Goal: Information Seeking & Learning: Learn about a topic

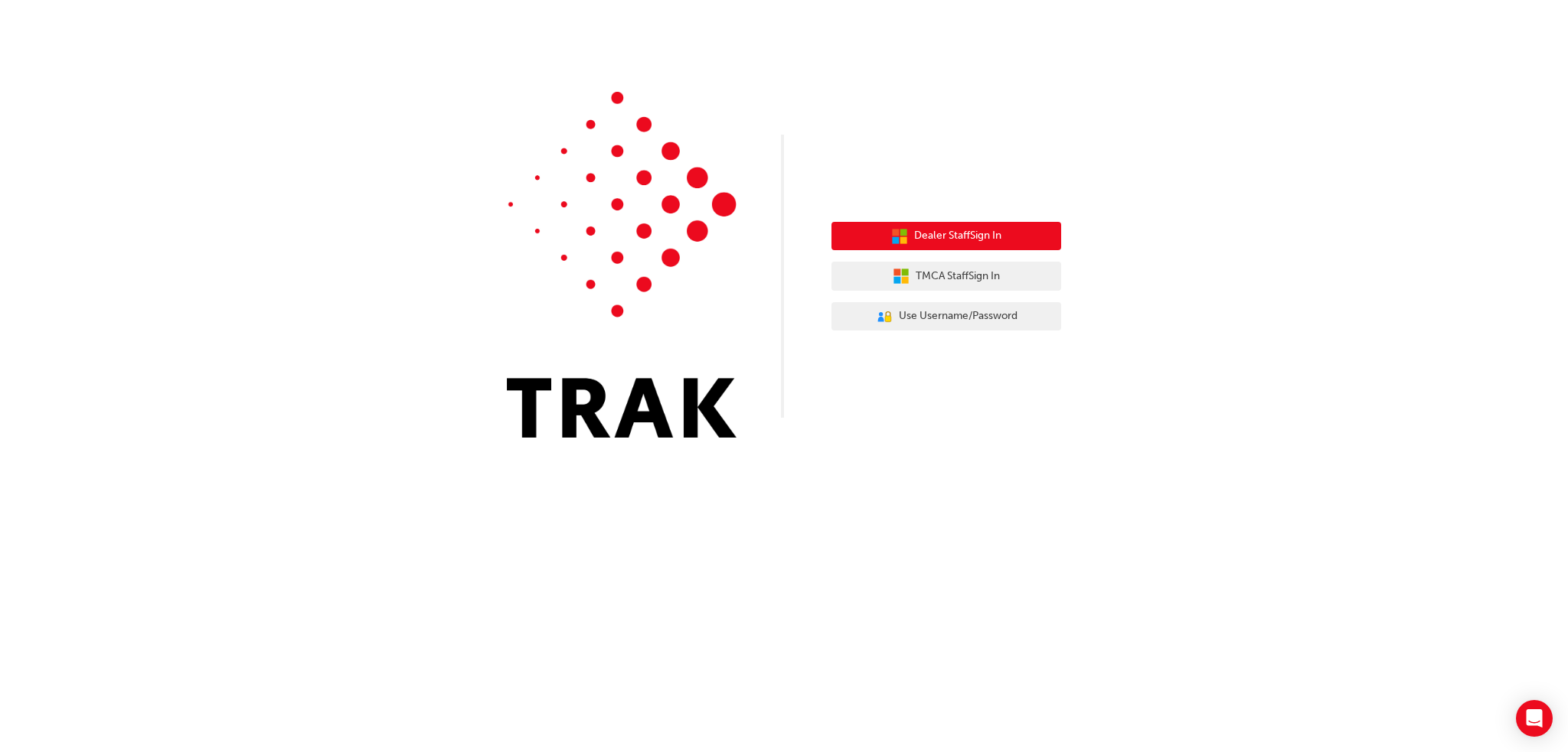
click at [961, 238] on span "Dealer Staff Sign In" at bounding box center [958, 236] width 88 height 18
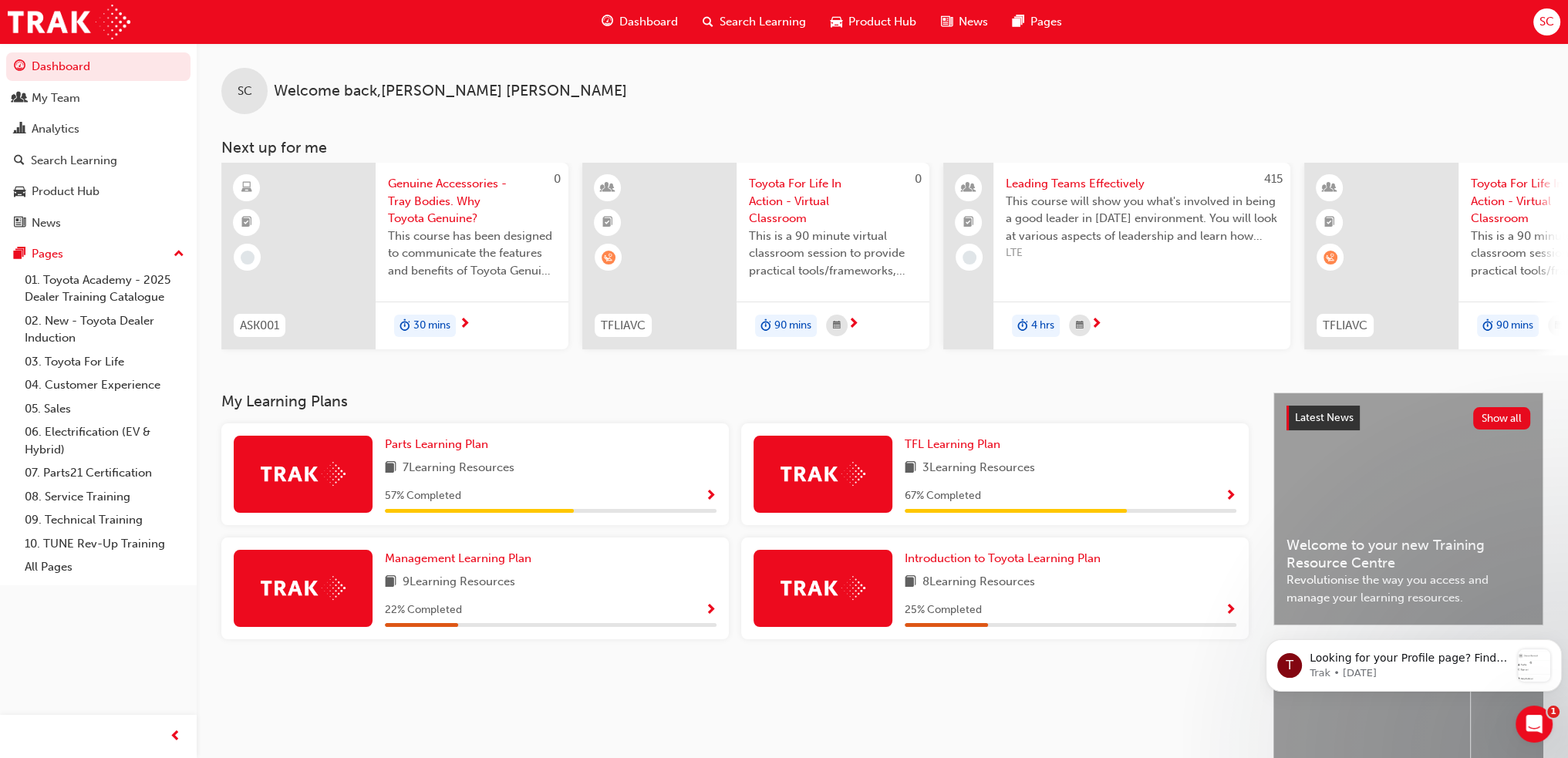
click at [769, 20] on span "Search Learning" at bounding box center [763, 22] width 86 height 18
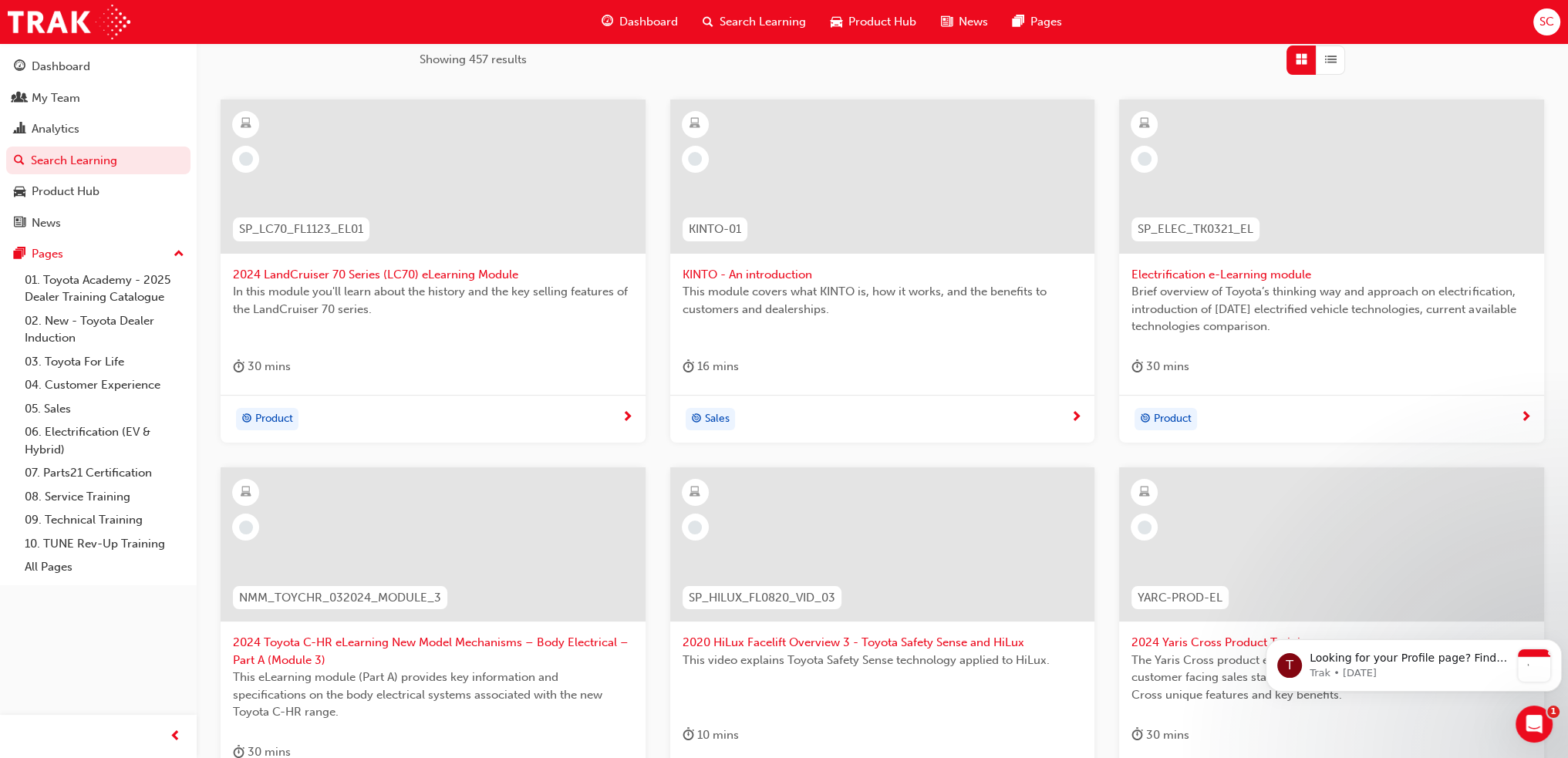
scroll to position [231, 0]
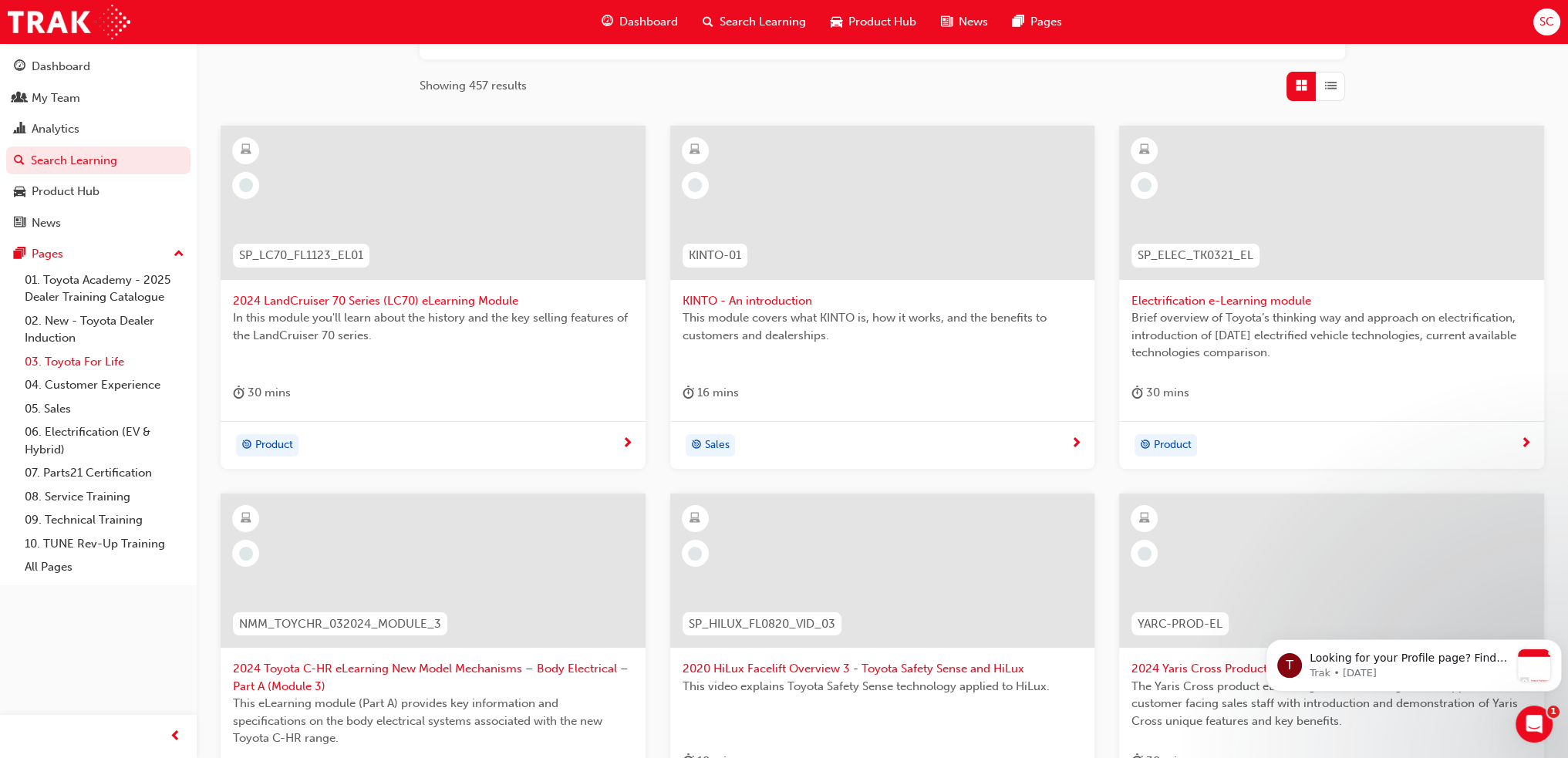
click at [85, 363] on link "03. Toyota For Life" at bounding box center [104, 362] width 172 height 24
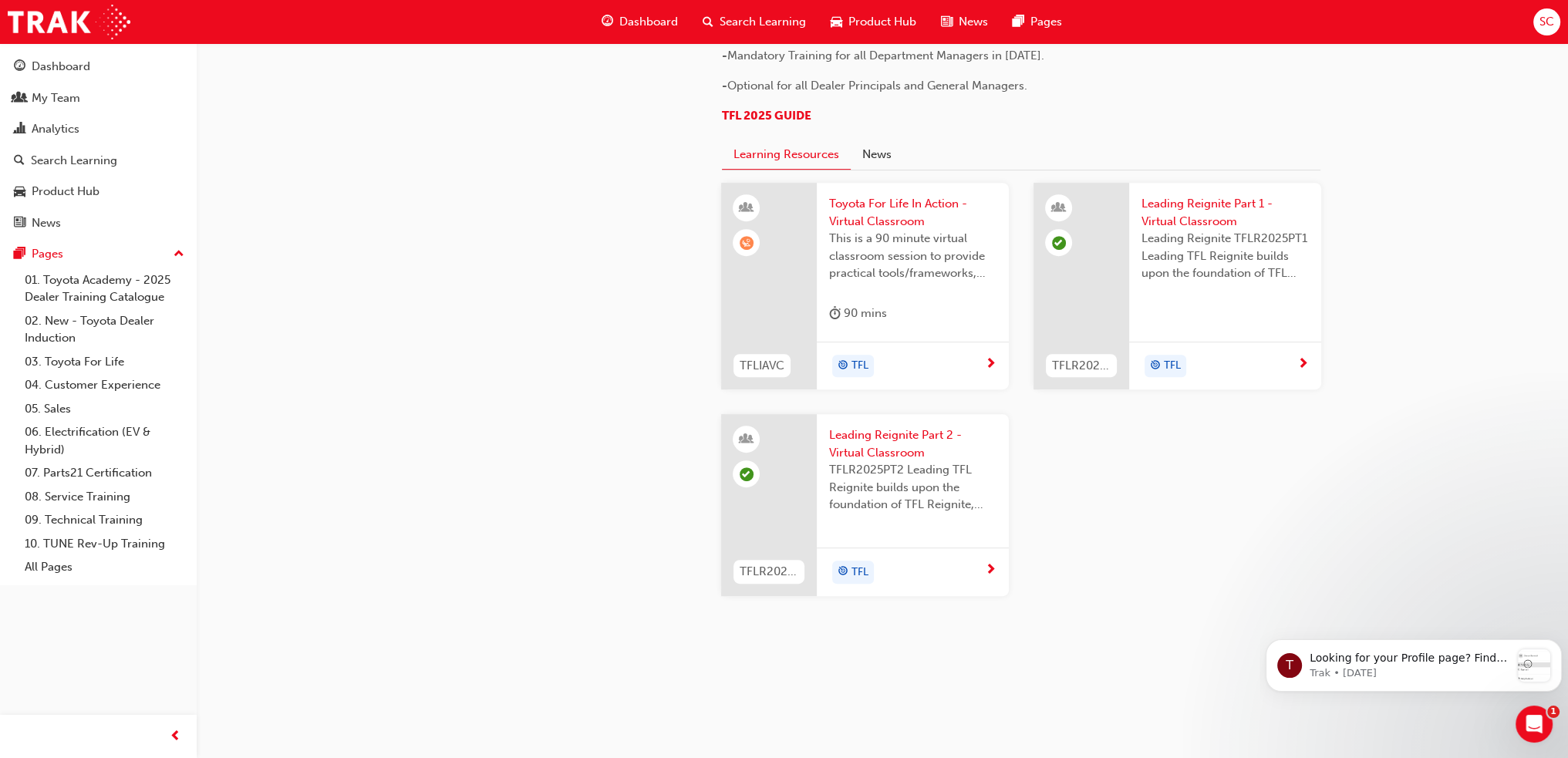
scroll to position [1542, 0]
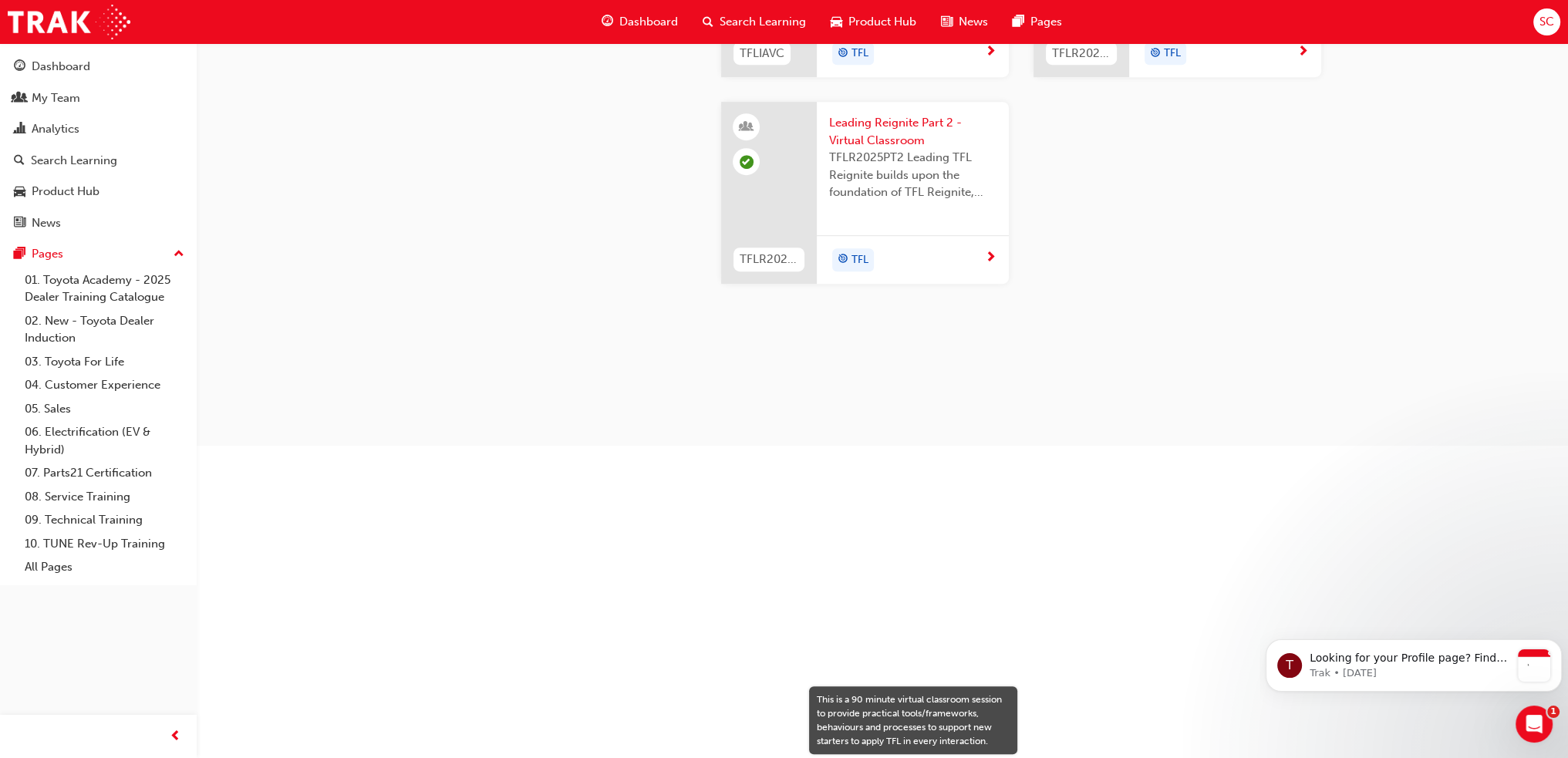
click at [866, 149] on span "Leading Reignite Part 2 - Virtual Classroom" at bounding box center [913, 130] width 168 height 34
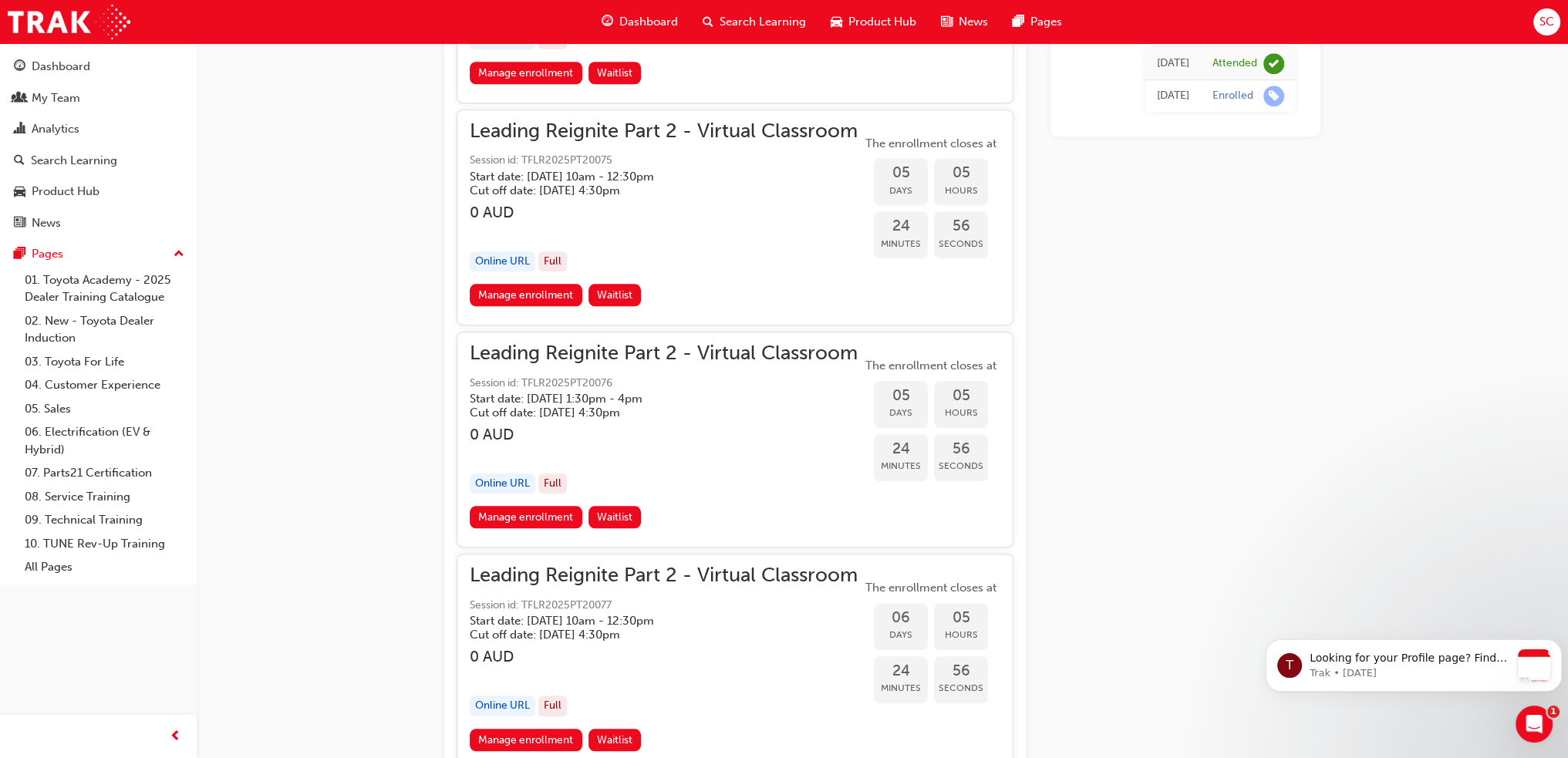
scroll to position [1956, 0]
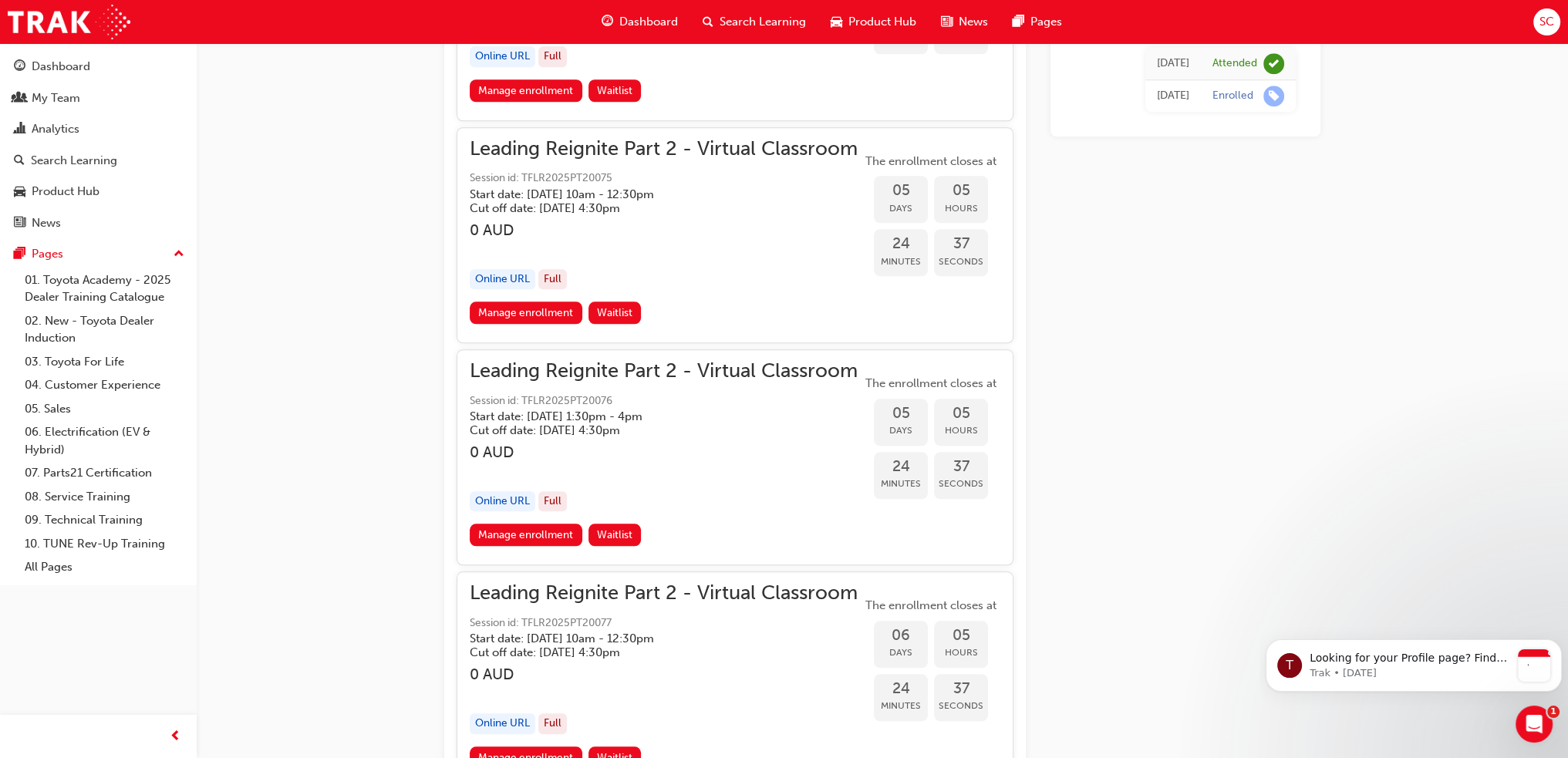
click at [547, 496] on div "Full" at bounding box center [552, 501] width 28 height 21
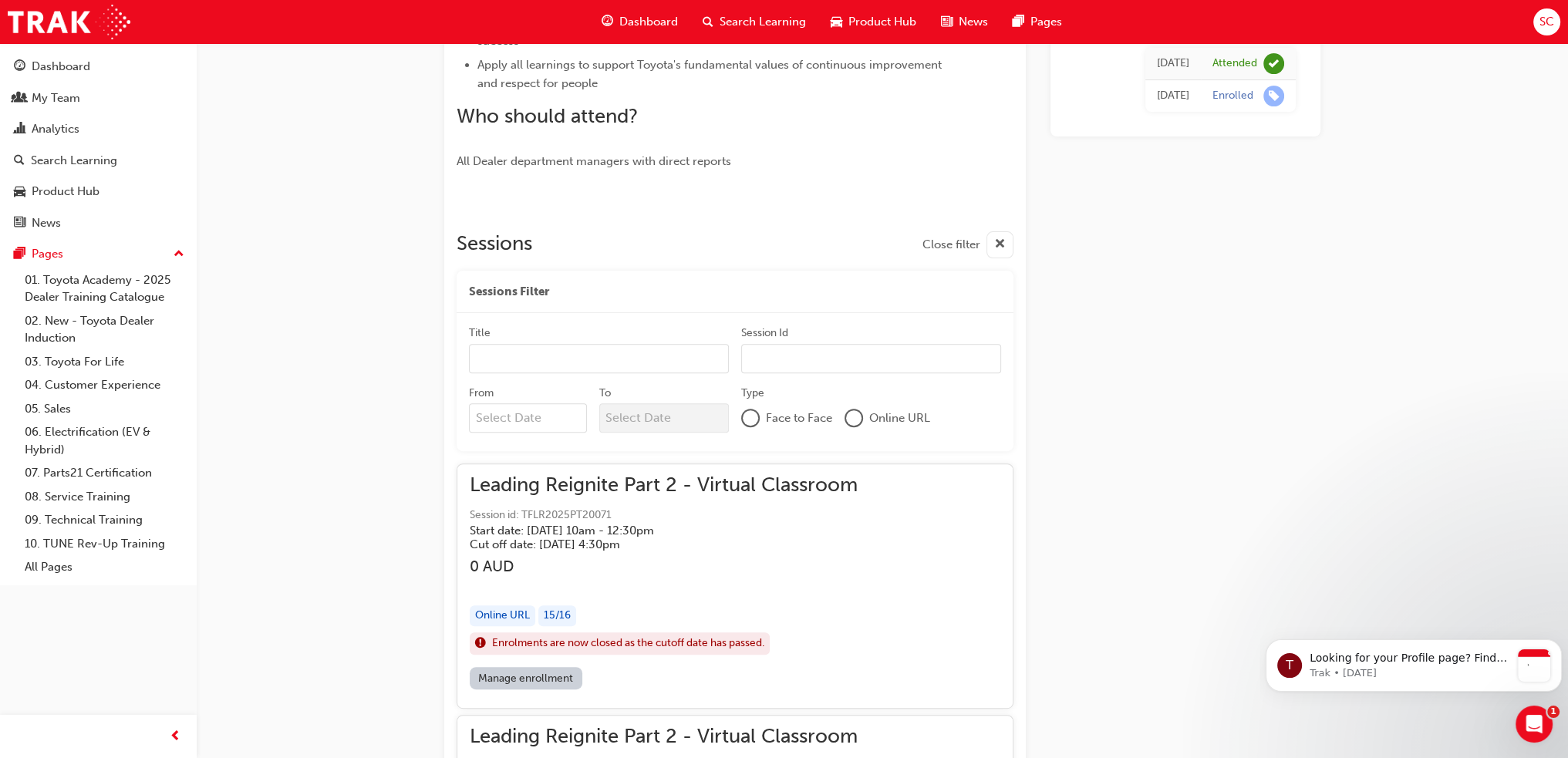
scroll to position [568, 0]
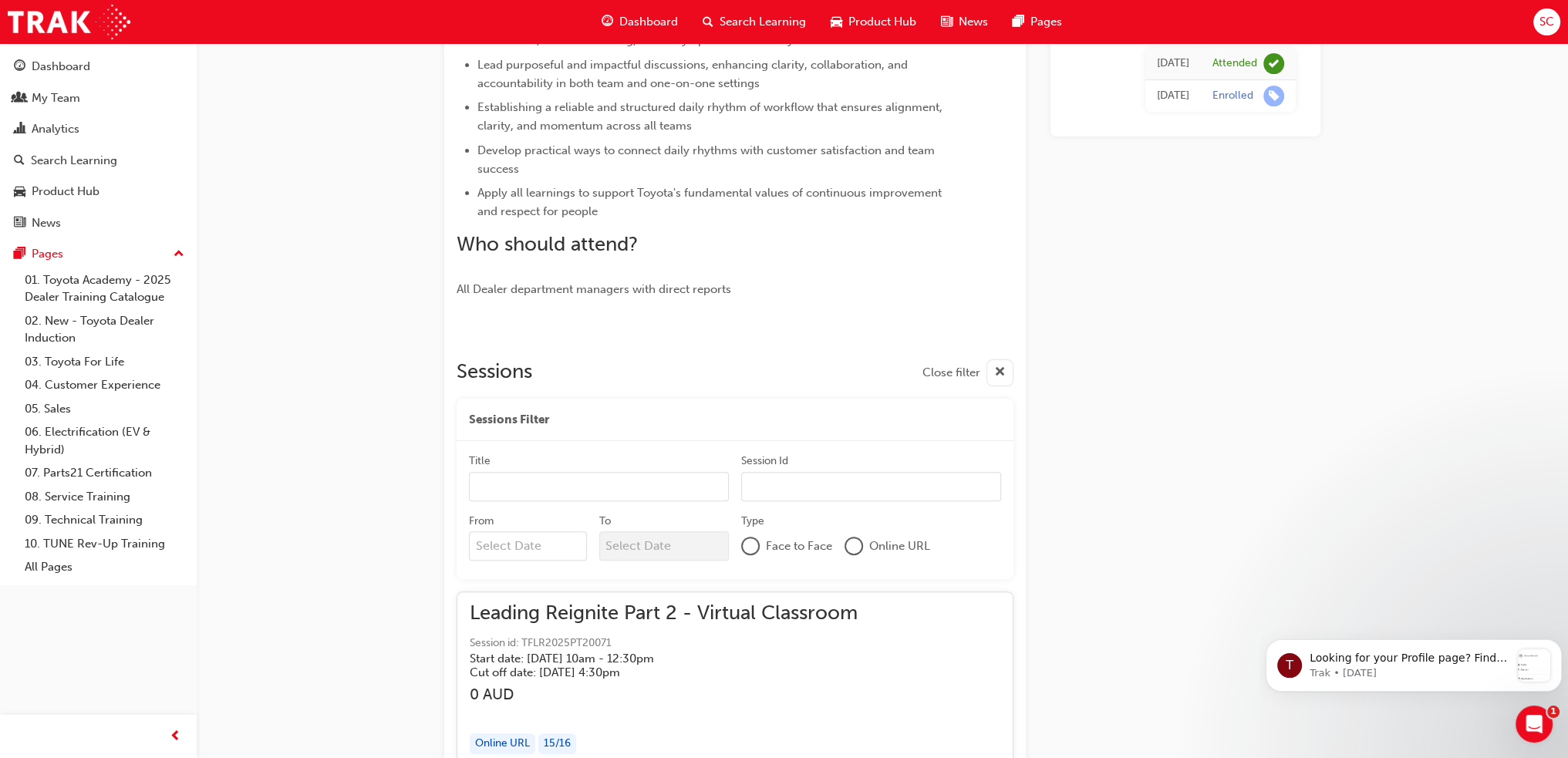
click at [997, 373] on span "cross-icon" at bounding box center [1000, 373] width 12 height 20
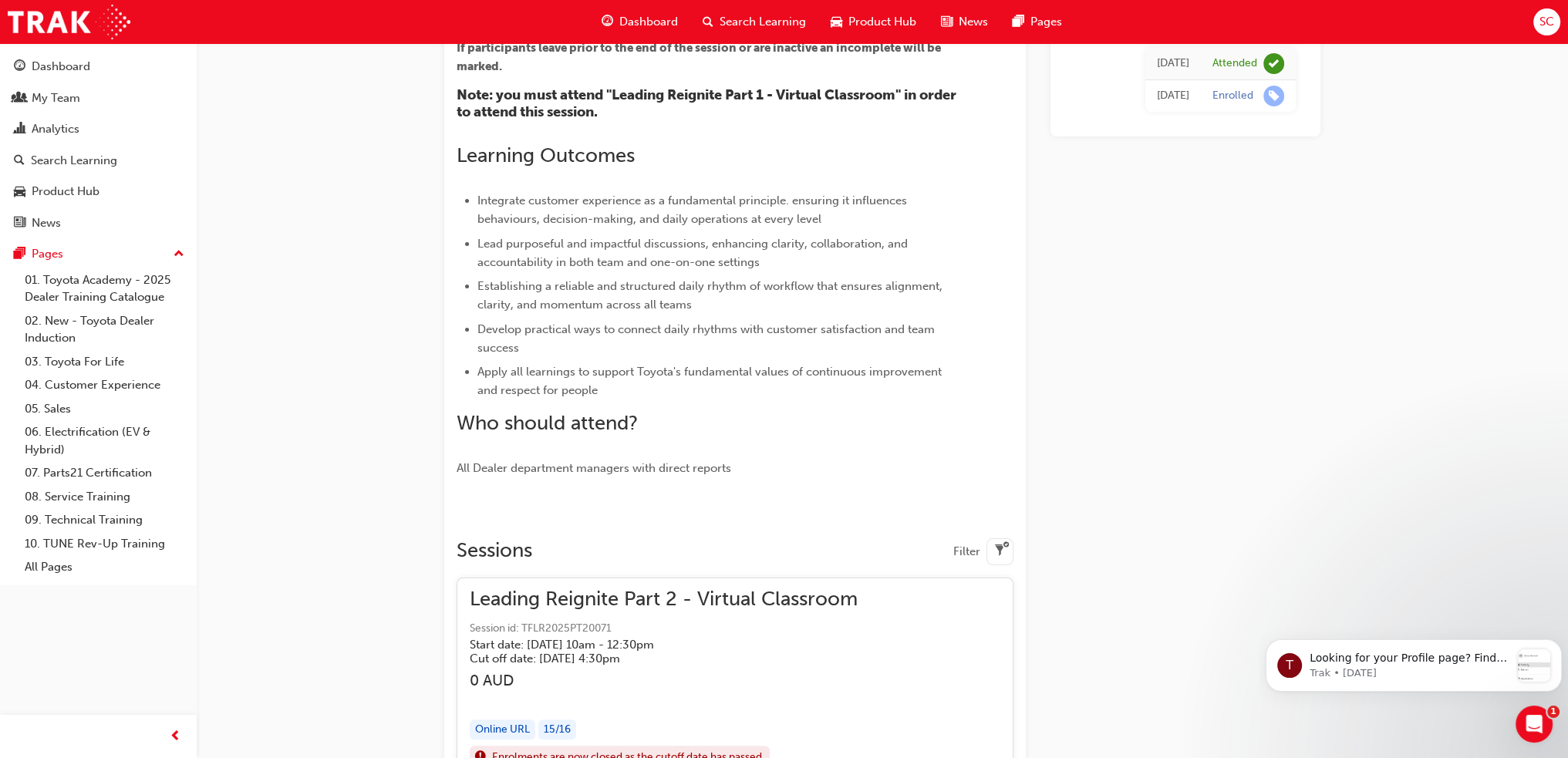
scroll to position [259, 0]
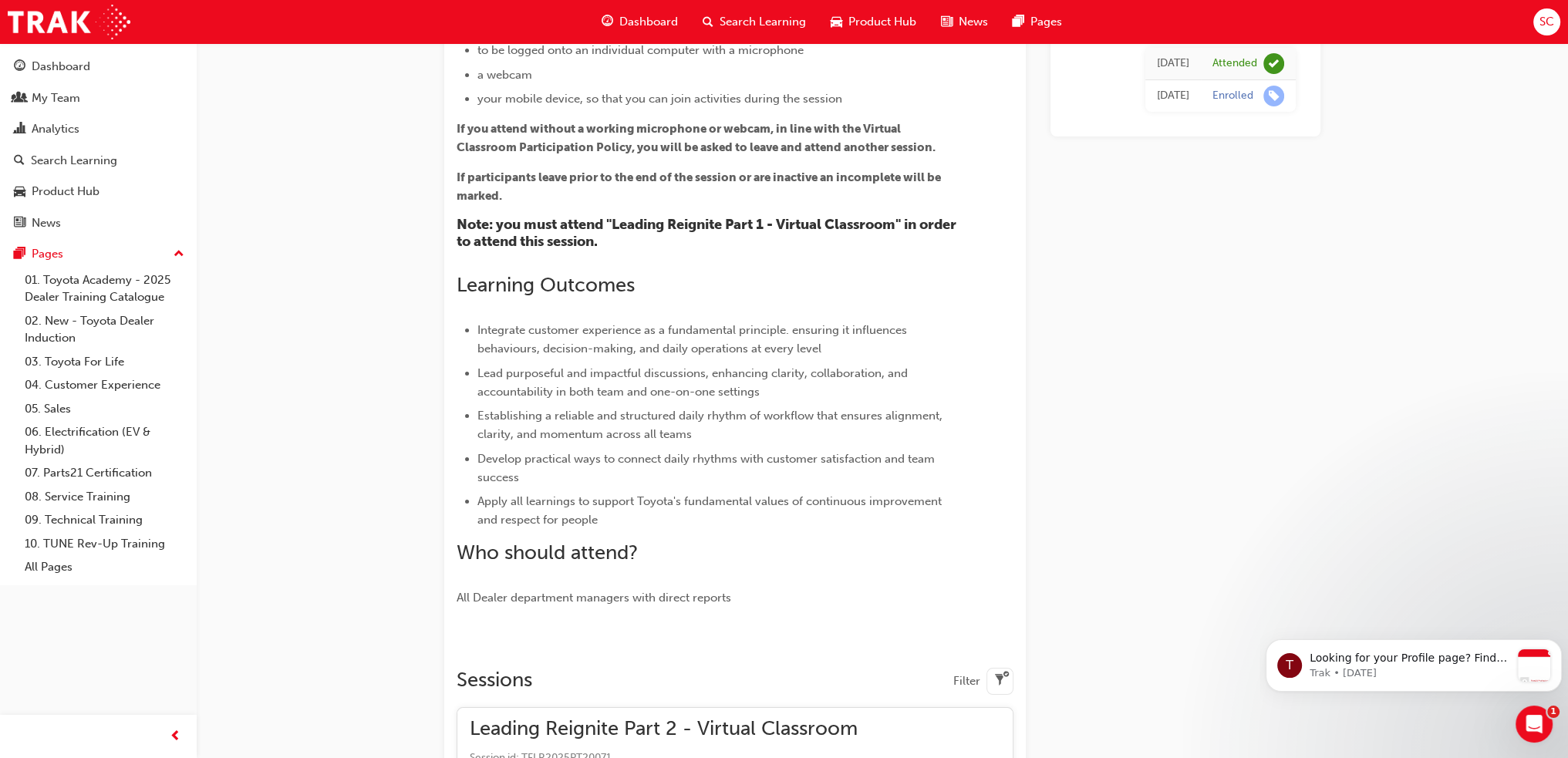
click at [1543, 19] on span "SC" at bounding box center [1546, 22] width 15 height 18
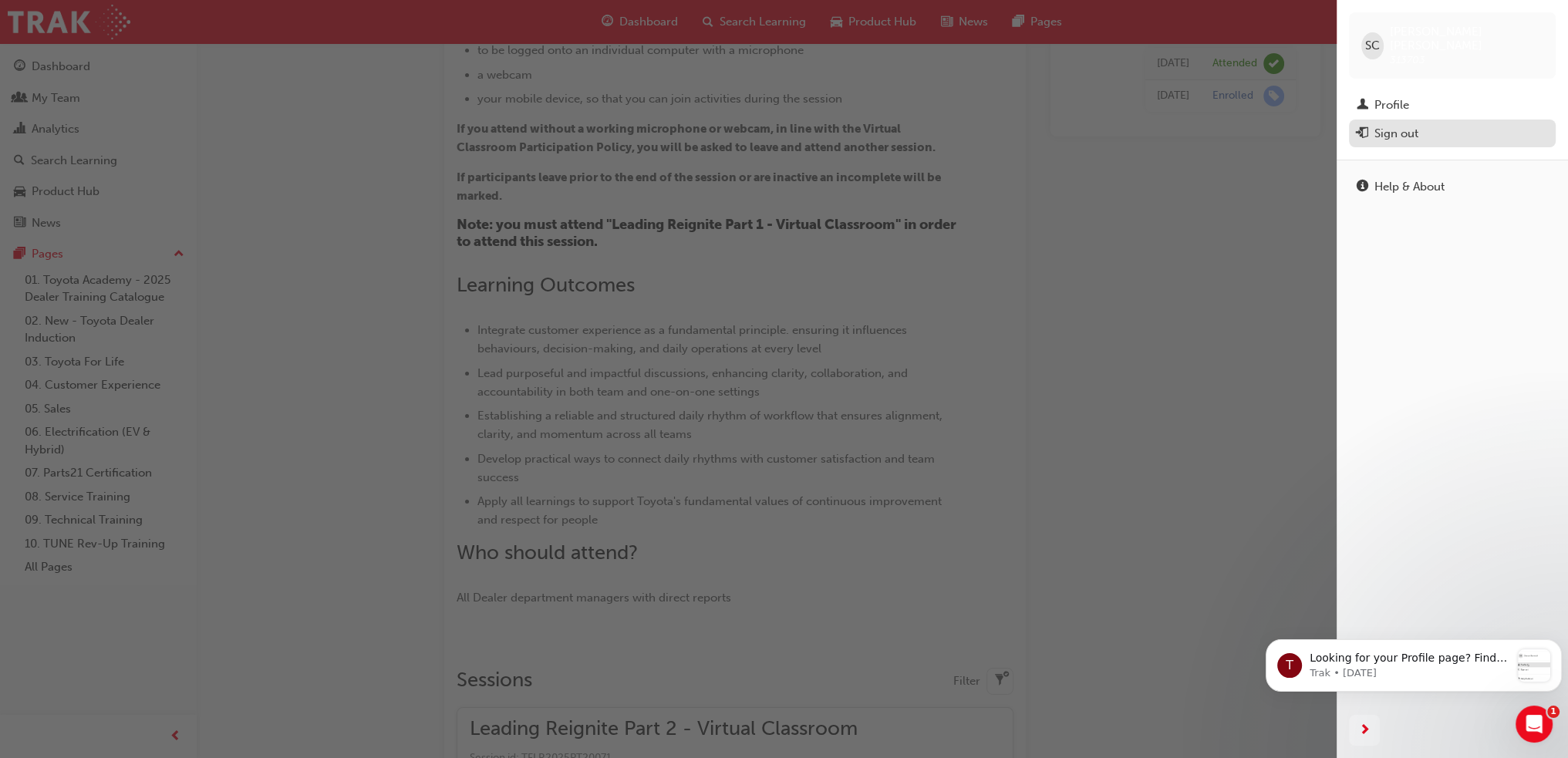
click at [1390, 125] on div "Sign out" at bounding box center [1396, 133] width 44 height 18
